Goal: Task Accomplishment & Management: Manage account settings

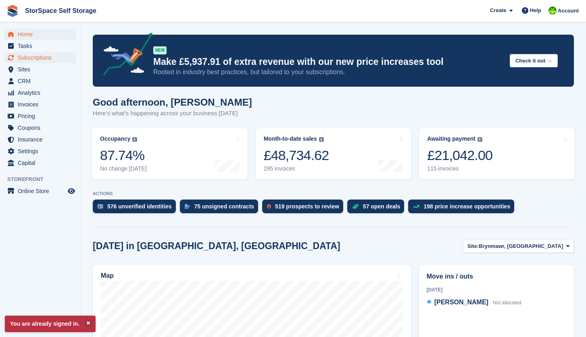
click at [49, 60] on span "Subscriptions" at bounding box center [42, 57] width 48 height 11
click at [47, 60] on span "Subscriptions" at bounding box center [42, 57] width 48 height 11
click at [46, 60] on span "Subscriptions" at bounding box center [42, 57] width 48 height 11
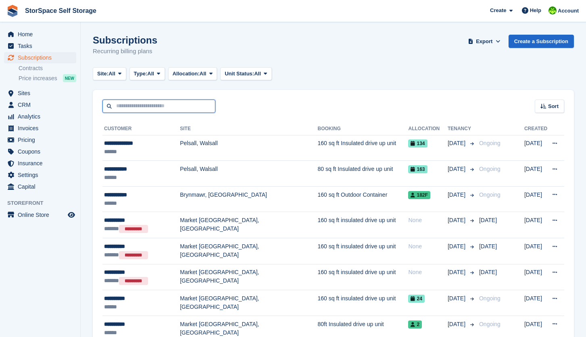
click at [139, 110] on input "text" at bounding box center [158, 106] width 113 height 13
type input "*****"
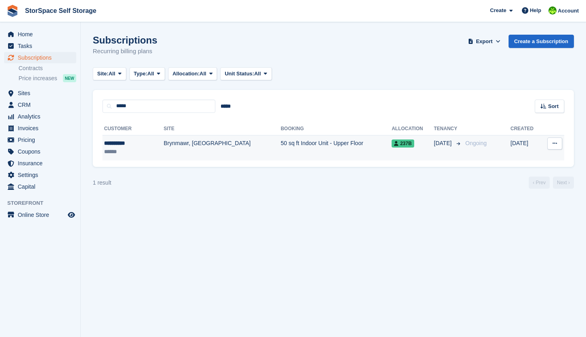
click at [164, 147] on td "Brynmawr, [GEOGRAPHIC_DATA]" at bounding box center [222, 147] width 117 height 25
